Goal: Find specific page/section: Find specific page/section

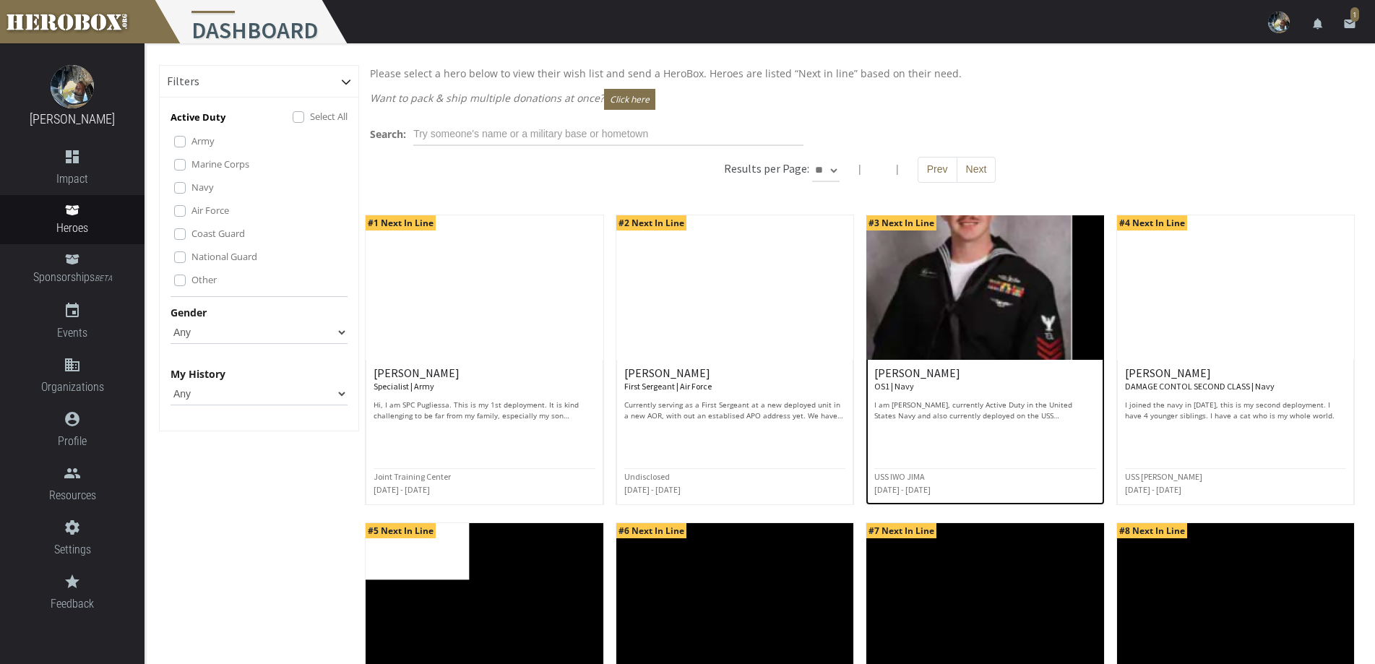
click at [954, 293] on img at bounding box center [984, 287] width 237 height 144
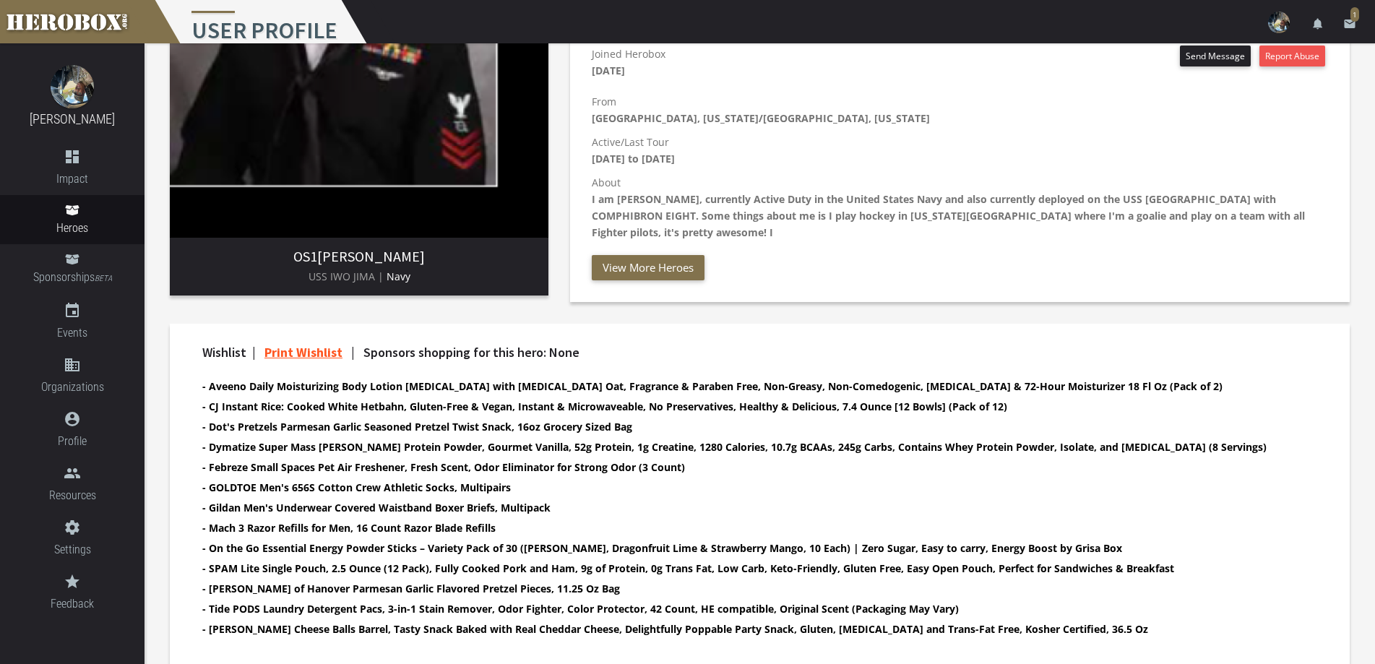
scroll to position [72, 0]
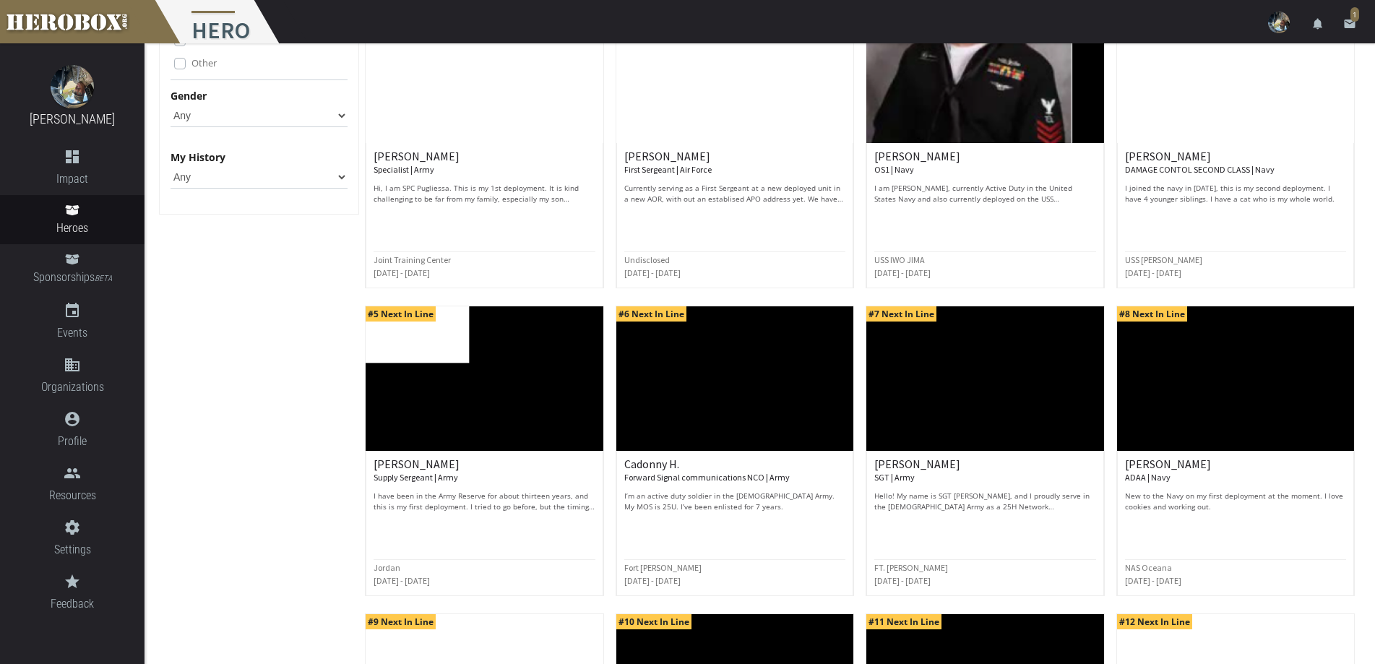
scroll to position [361, 0]
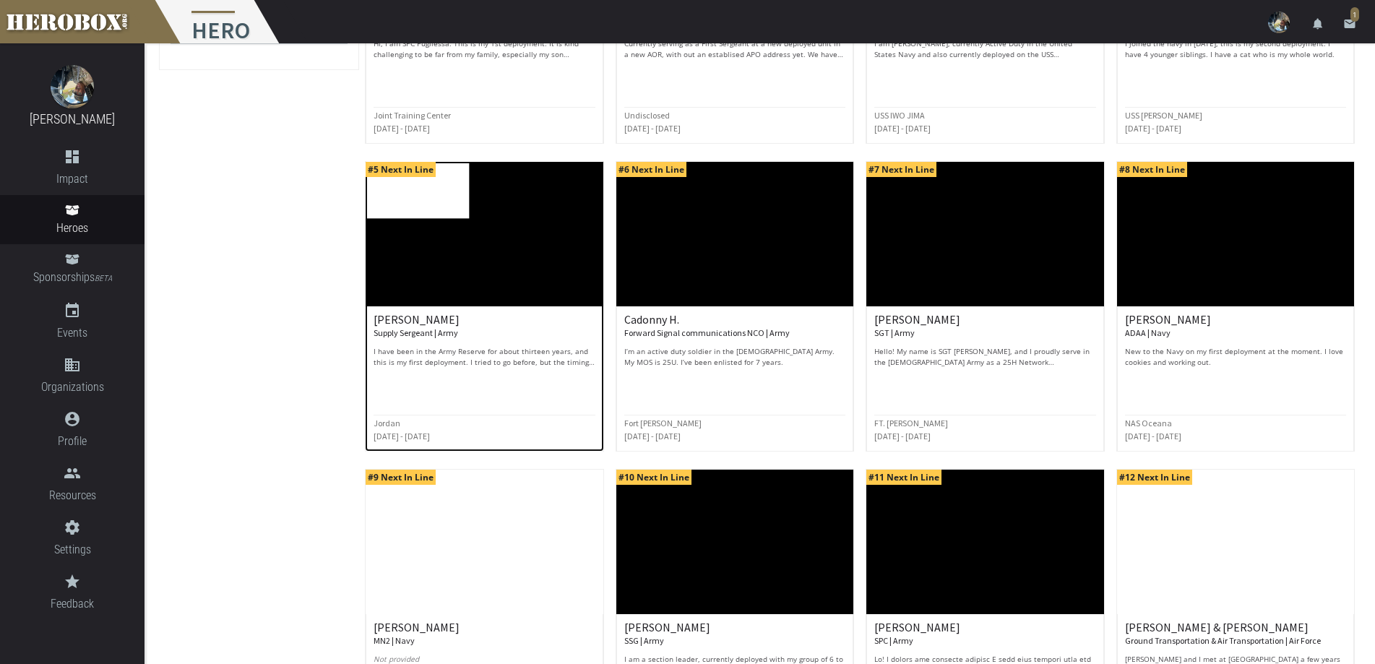
click at [589, 394] on div "[PERSON_NAME] Supply Sergeant | Army I have been in the Army Reserve for about …" at bounding box center [484, 364] width 221 height 101
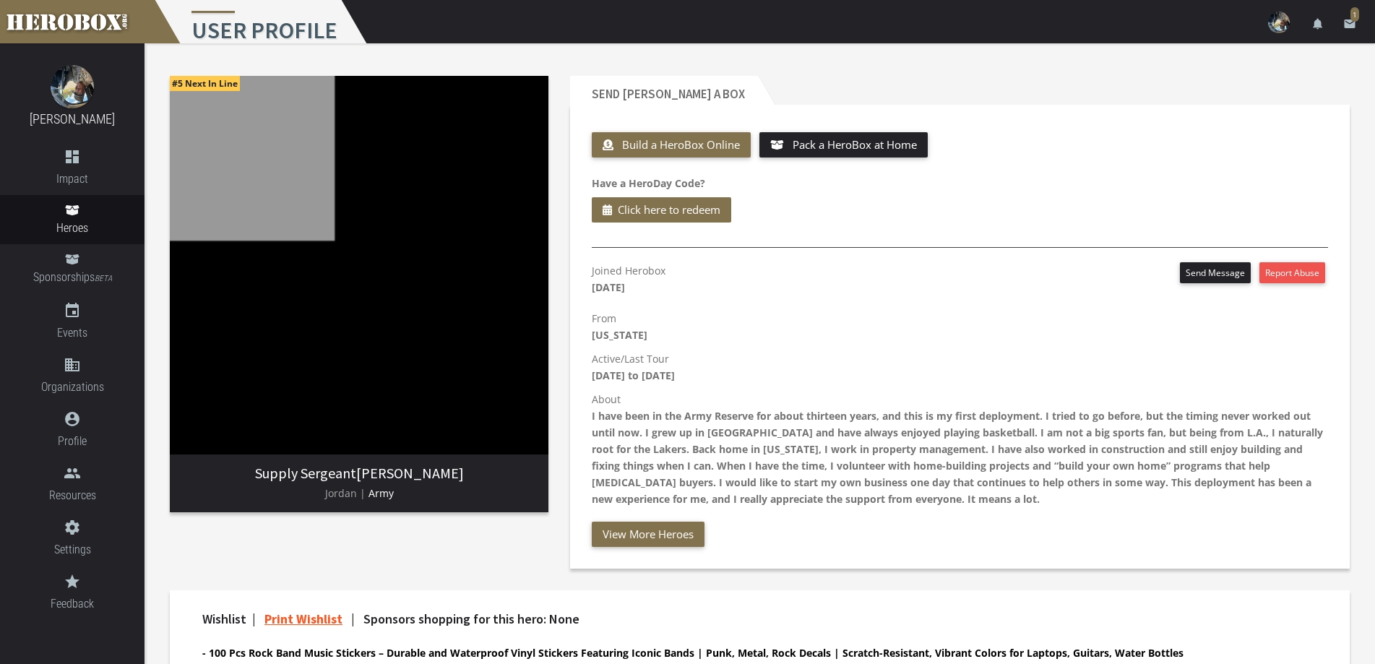
scroll to position [217, 0]
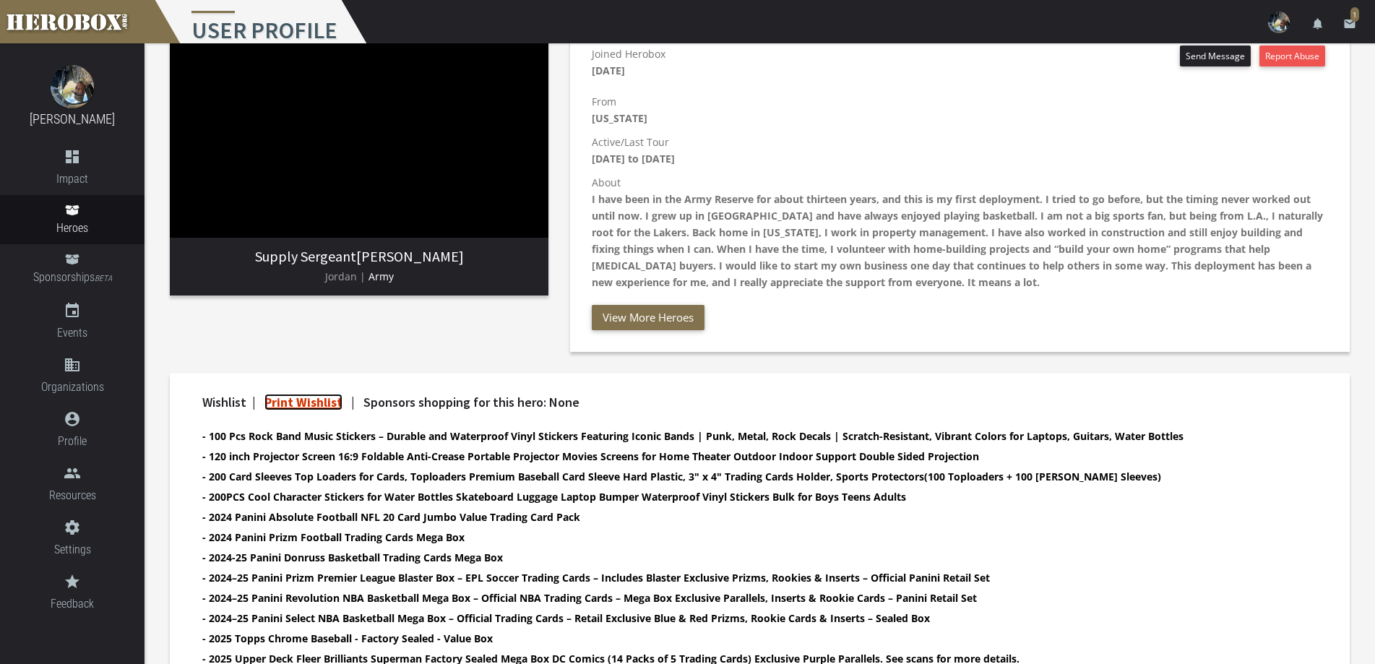
click at [325, 401] on link "Print Wishlist" at bounding box center [303, 402] width 78 height 17
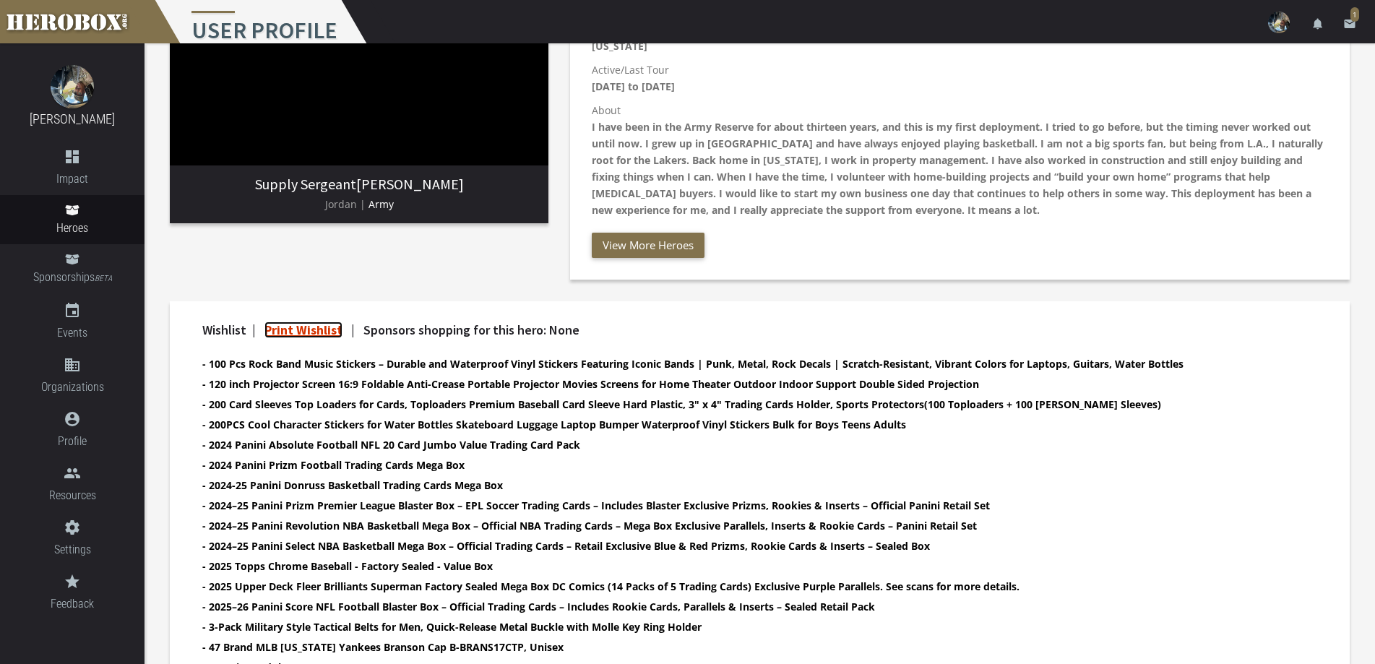
scroll to position [72, 0]
